Goal: Task Accomplishment & Management: Complete application form

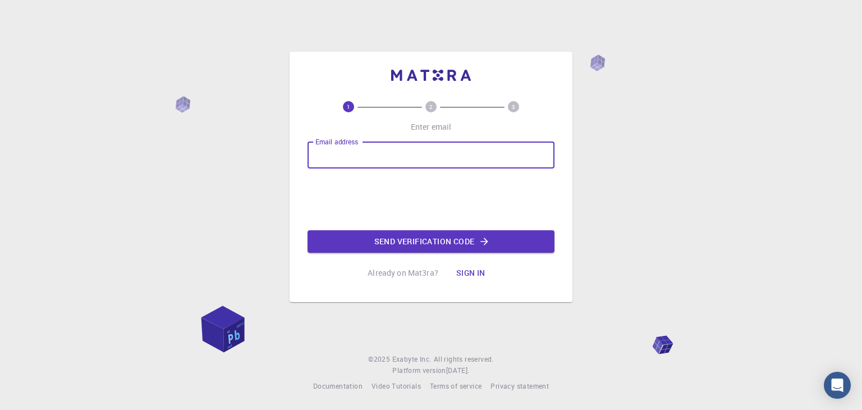
click at [338, 153] on input "Email address" at bounding box center [431, 154] width 247 height 27
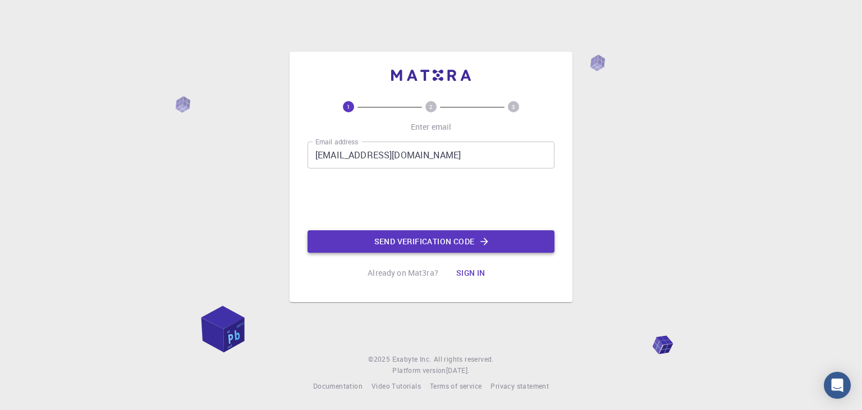
click at [419, 241] on button "Send verification code" at bounding box center [431, 241] width 247 height 22
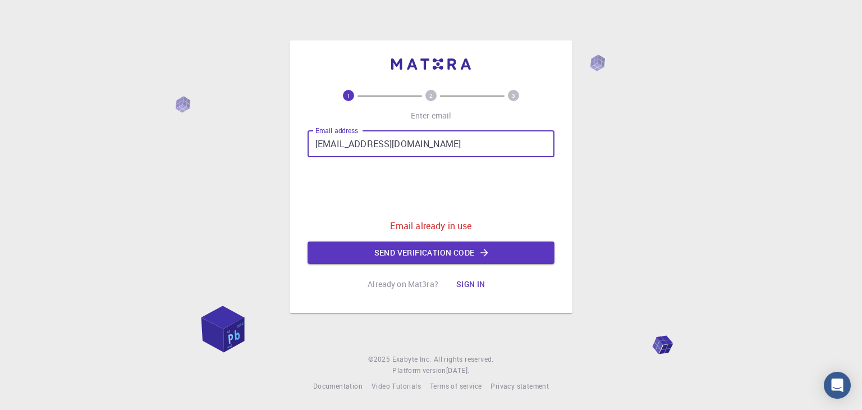
drag, startPoint x: 423, startPoint y: 144, endPoint x: 297, endPoint y: 143, distance: 125.7
click at [297, 143] on div "1 2 3 Enter email Email address [EMAIL_ADDRESS][DOMAIN_NAME] Email address 0cAF…" at bounding box center [431, 176] width 283 height 273
click at [400, 149] on input "a" at bounding box center [431, 143] width 247 height 27
click at [343, 142] on input "ay" at bounding box center [431, 143] width 247 height 27
type input "[EMAIL_ADDRESS][DOMAIN_NAME]"
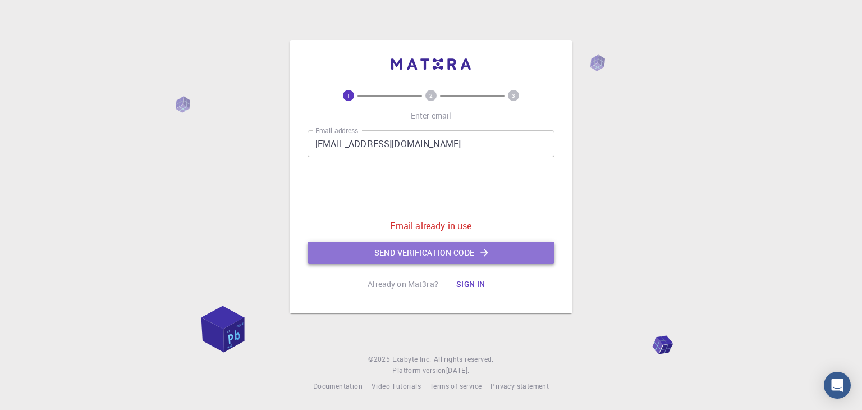
click at [408, 256] on button "Send verification code" at bounding box center [431, 252] width 247 height 22
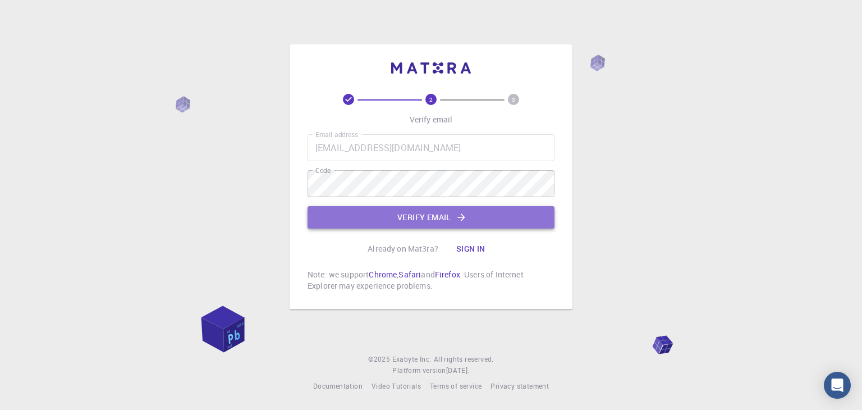
click at [343, 216] on button "Verify email" at bounding box center [431, 217] width 247 height 22
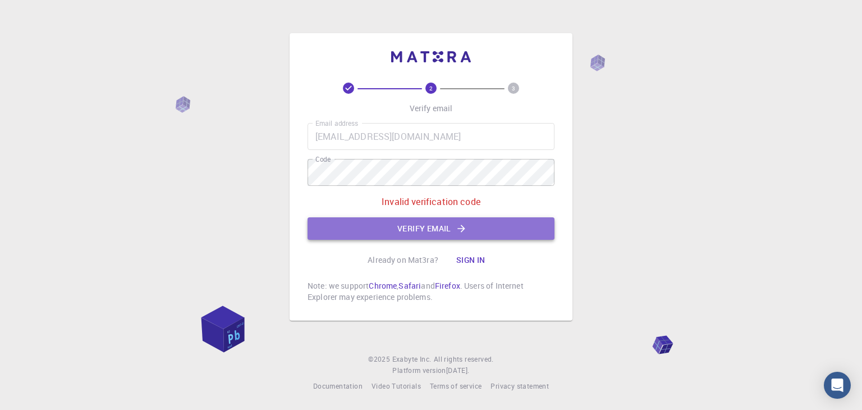
click at [397, 229] on button "Verify email" at bounding box center [431, 228] width 247 height 22
click at [397, 229] on div "2 3 Verify email Email address [EMAIL_ADDRESS][DOMAIN_NAME] Email address Code …" at bounding box center [431, 192] width 247 height 220
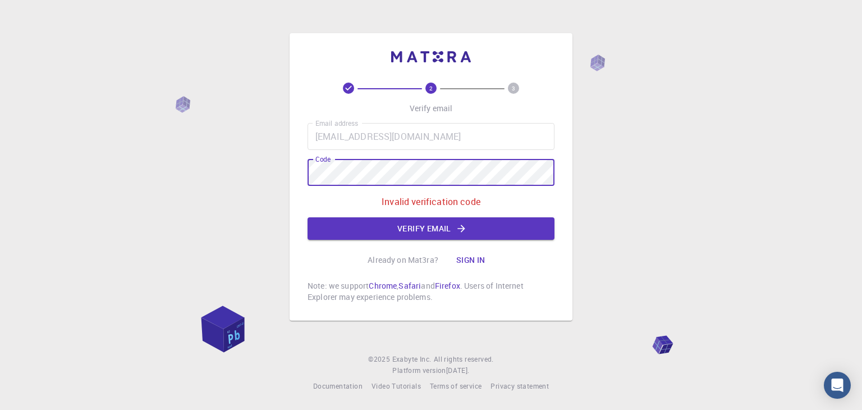
click at [289, 162] on div "2 3 Verify email Email address [EMAIL_ADDRESS][DOMAIN_NAME] Email address Code …" at bounding box center [431, 205] width 862 height 410
click at [333, 227] on button "Verify email" at bounding box center [431, 228] width 247 height 22
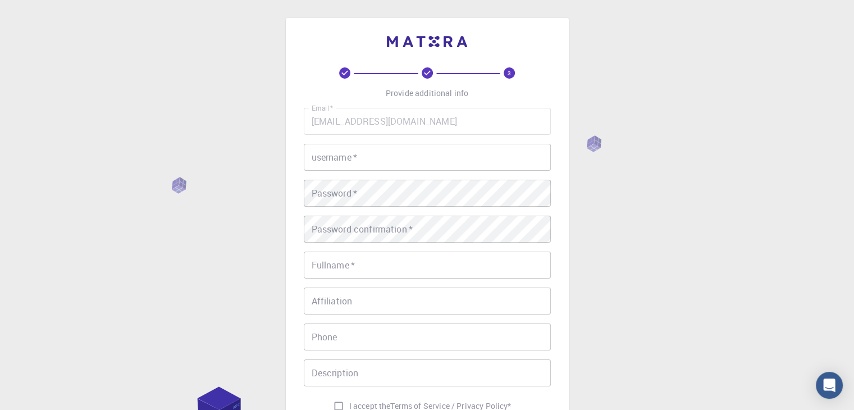
click at [352, 158] on input "username   *" at bounding box center [427, 157] width 247 height 27
type input "Aydin"
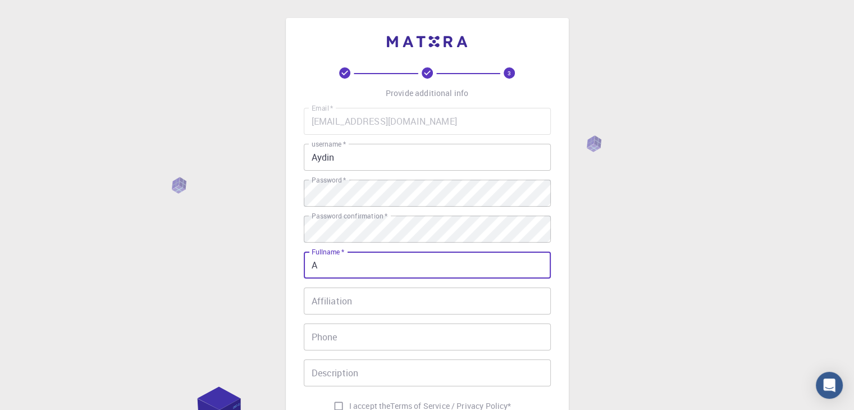
type input "[PERSON_NAME]"
type input "0557202202"
click at [370, 300] on input "Affiliation" at bounding box center [427, 300] width 247 height 27
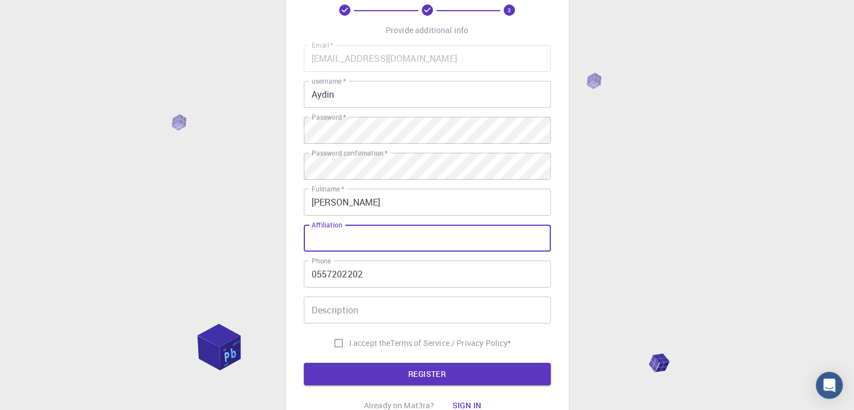
scroll to position [112, 0]
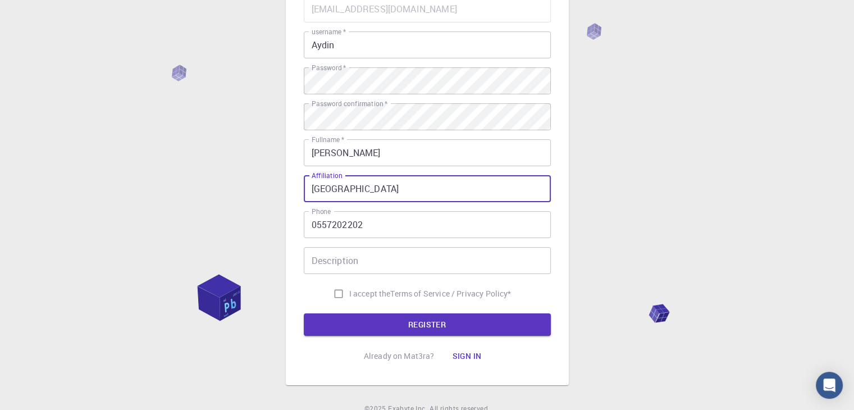
drag, startPoint x: 397, startPoint y: 189, endPoint x: 391, endPoint y: 189, distance: 6.8
click at [391, 189] on input "[GEOGRAPHIC_DATA]" at bounding box center [427, 188] width 247 height 27
click at [388, 192] on input "Azerbaijan MedicalUniversity" at bounding box center [427, 188] width 247 height 27
click at [393, 195] on input "Azerbaijan MedicalUniversity" at bounding box center [427, 188] width 247 height 27
click at [389, 192] on input "Azerbaijan MedicalUniversity" at bounding box center [427, 188] width 247 height 27
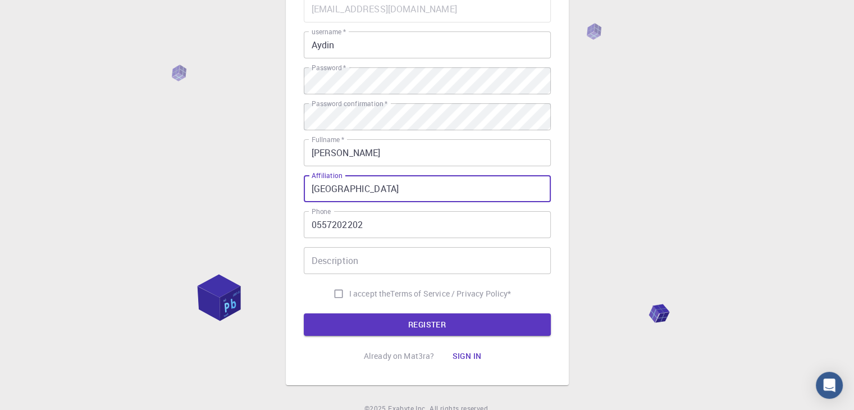
click at [442, 191] on input "[GEOGRAPHIC_DATA]" at bounding box center [427, 188] width 247 height 27
type input "[GEOGRAPHIC_DATA]"
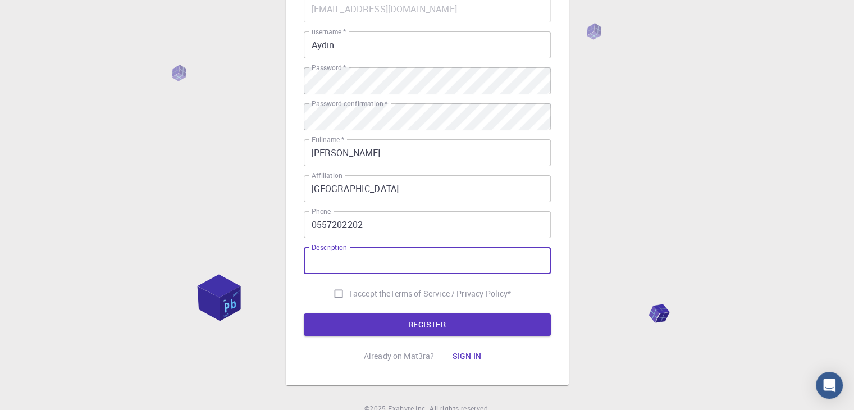
click at [387, 260] on input "Description" at bounding box center [427, 260] width 247 height 27
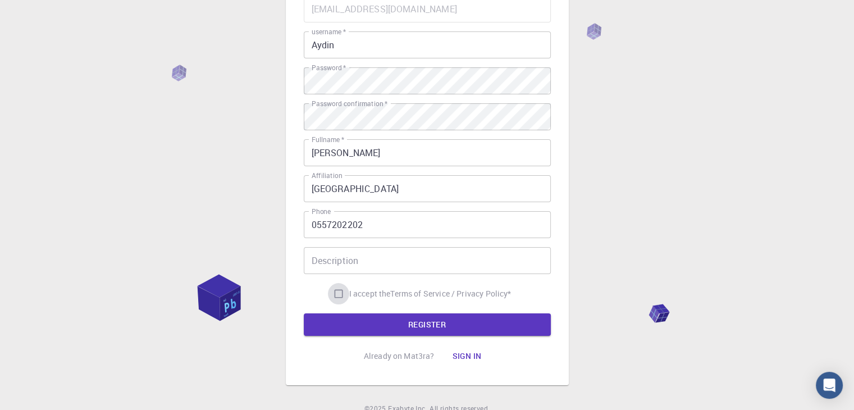
click at [337, 296] on input "I accept the Terms of Service / Privacy Policy *" at bounding box center [338, 293] width 21 height 21
checkbox input "true"
click at [370, 327] on button "REGISTER" at bounding box center [427, 324] width 247 height 22
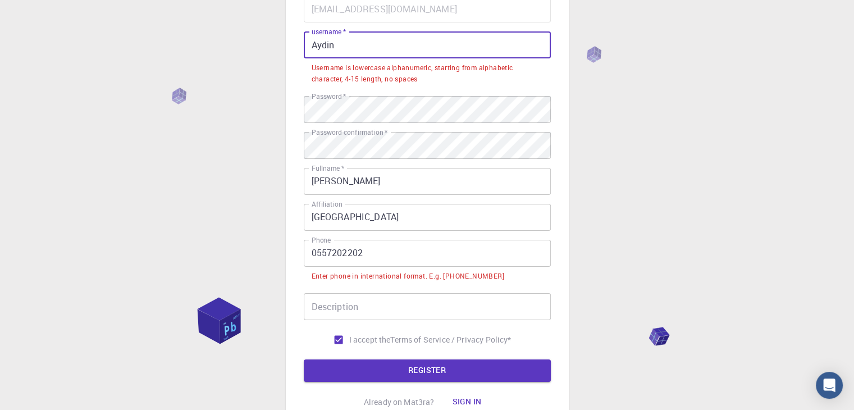
drag, startPoint x: 315, startPoint y: 50, endPoint x: 308, endPoint y: 50, distance: 7.9
click at [308, 50] on input "Aydin" at bounding box center [427, 44] width 247 height 27
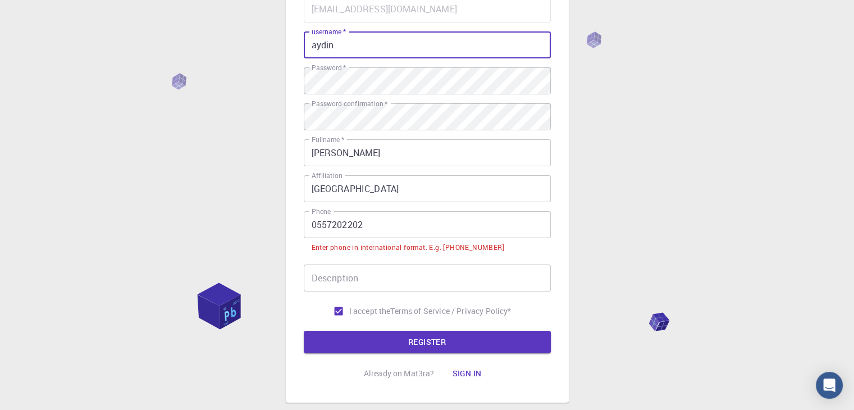
type input "aydin"
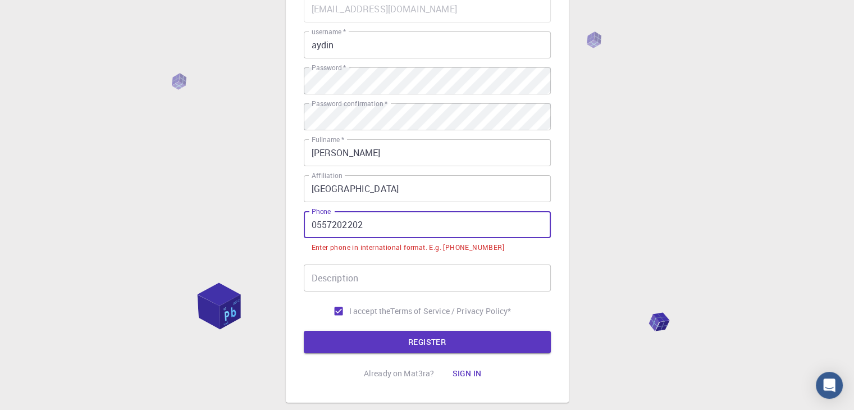
drag, startPoint x: 316, startPoint y: 228, endPoint x: 308, endPoint y: 226, distance: 8.7
click at [308, 226] on input "0557202202" at bounding box center [427, 224] width 247 height 27
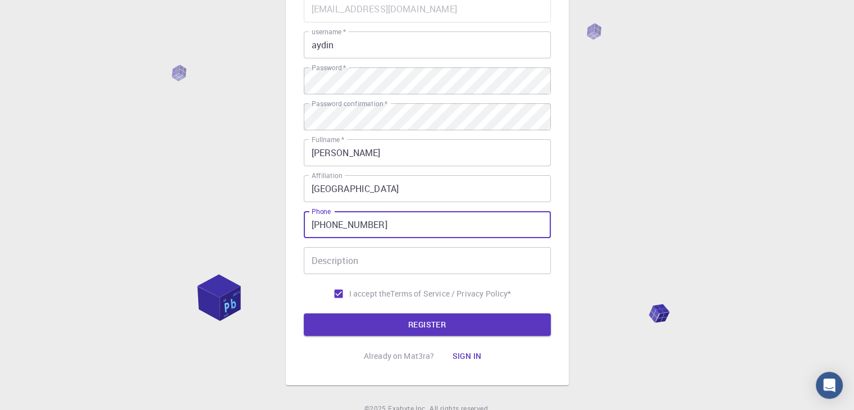
type input "[PHONE_NUMBER]"
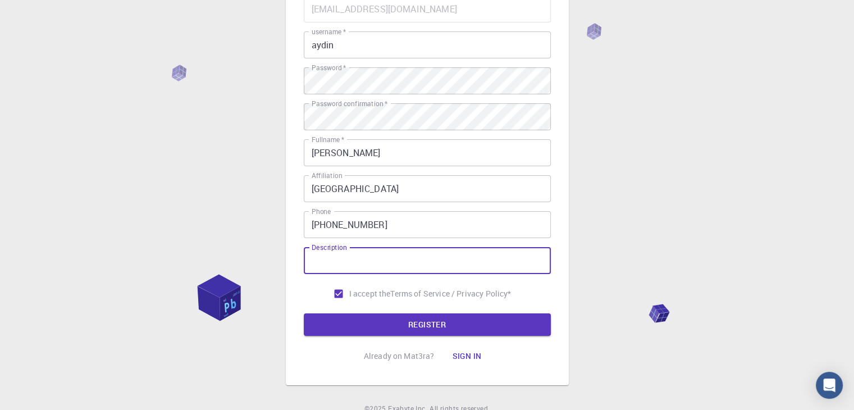
click at [383, 268] on input "Description" at bounding box center [427, 260] width 247 height 27
type input "md dynamics"
click at [426, 324] on button "REGISTER" at bounding box center [427, 324] width 247 height 22
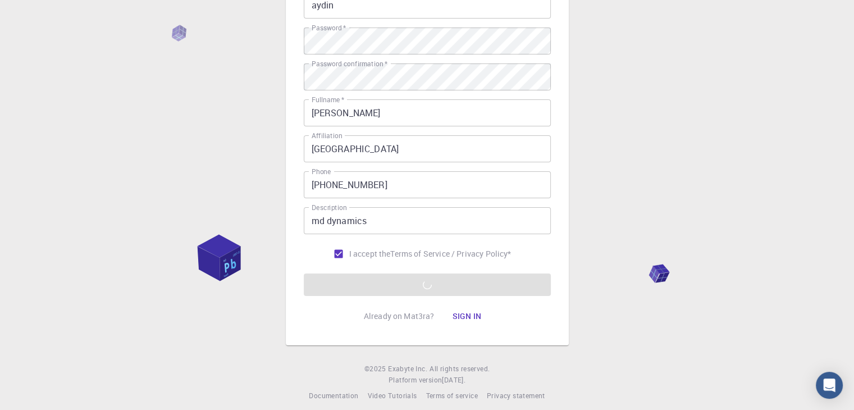
scroll to position [162, 0]
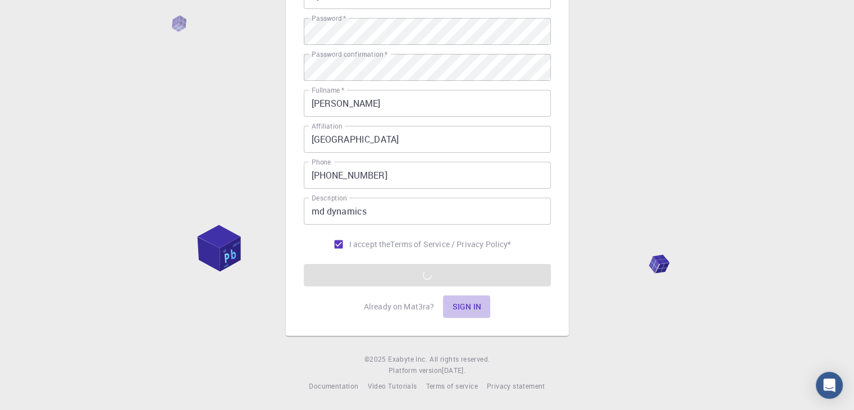
click at [469, 305] on button "Sign in" at bounding box center [466, 306] width 47 height 22
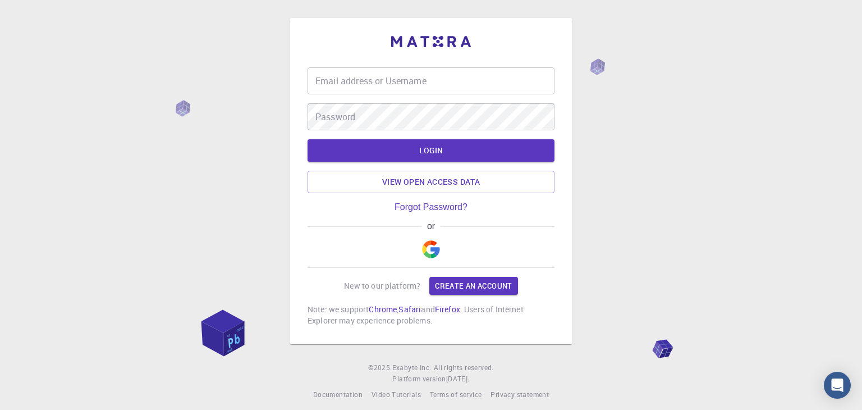
type input "[EMAIL_ADDRESS][DOMAIN_NAME]"
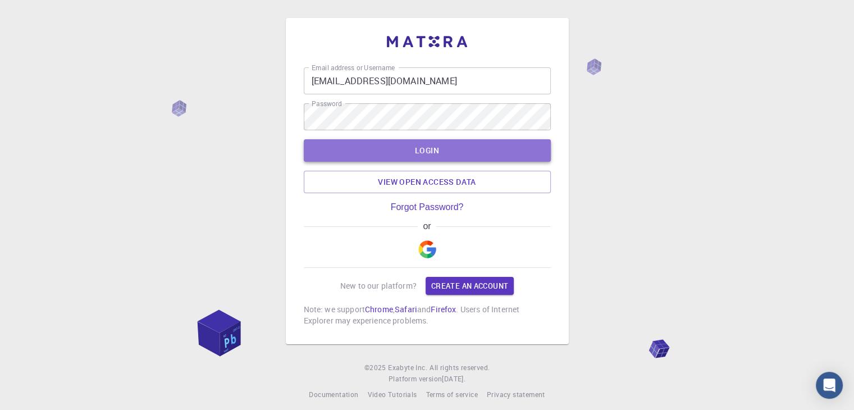
click at [430, 154] on button "LOGIN" at bounding box center [427, 150] width 247 height 22
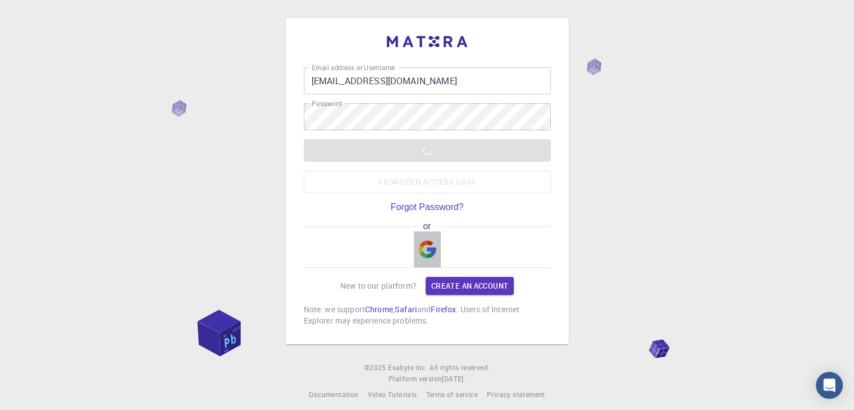
click at [427, 250] on img "button" at bounding box center [427, 249] width 18 height 18
